Goal: Task Accomplishment & Management: Use online tool/utility

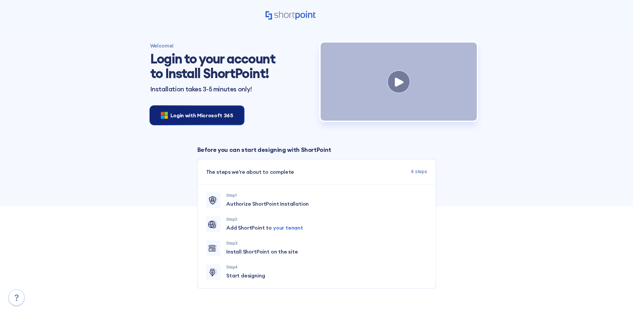
click at [220, 106] on div "Login with Microsoft 365" at bounding box center [197, 115] width 94 height 19
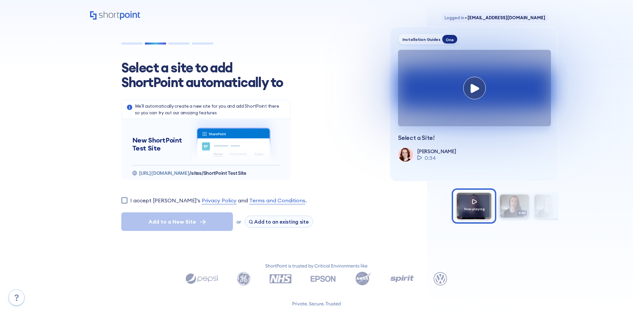
drag, startPoint x: 129, startPoint y: 202, endPoint x: 131, endPoint y: 206, distance: 4.3
click at [129, 202] on div "I accept [PERSON_NAME]'s Privacy Policy and Terms and Conditions ." at bounding box center [247, 200] width 252 height 8
click at [126, 201] on input "I accept [PERSON_NAME]'s Privacy Policy and Terms and Conditions ." at bounding box center [124, 200] width 6 height 6
checkbox input "true"
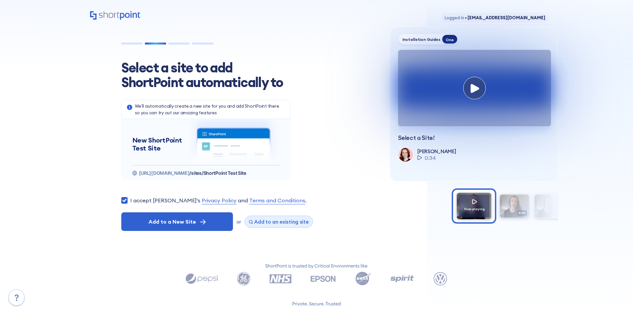
click at [268, 221] on span "Add to an existing site" at bounding box center [281, 222] width 54 height 6
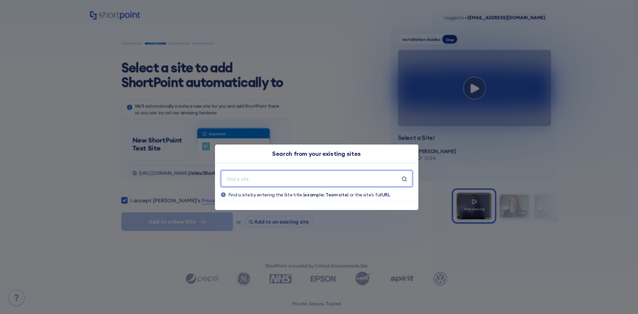
click at [279, 182] on input "text" at bounding box center [313, 178] width 175 height 8
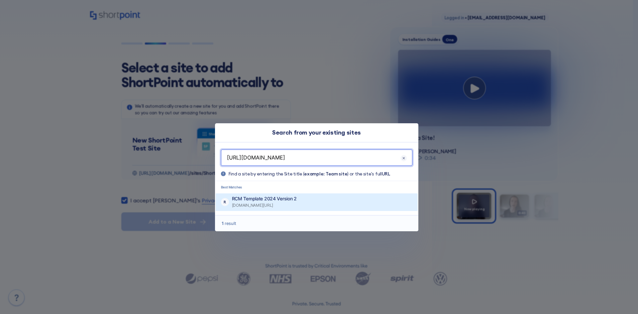
type input "[URL][DOMAIN_NAME]"
click at [270, 199] on p "RCM Template 2024 Version 2" at bounding box center [264, 198] width 65 height 7
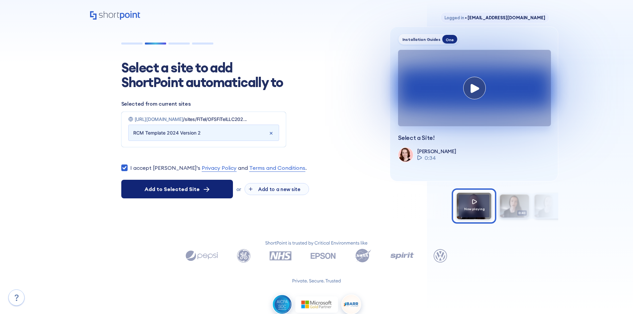
click at [154, 194] on button "Add to Selected Site" at bounding box center [177, 189] width 112 height 19
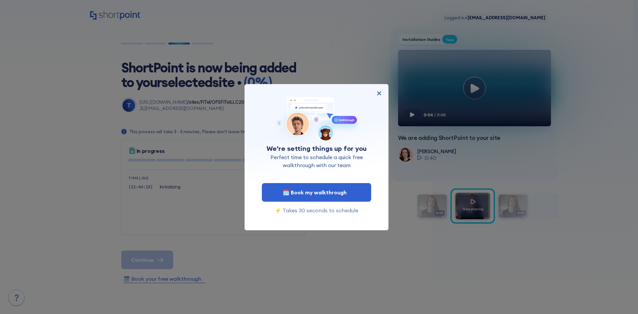
click at [381, 89] on img at bounding box center [379, 93] width 8 height 8
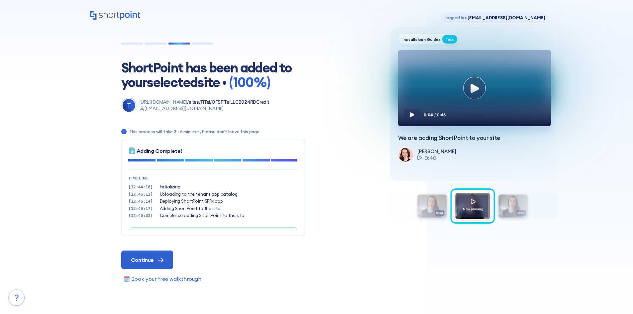
scroll to position [20, 0]
